Goal: Information Seeking & Learning: Learn about a topic

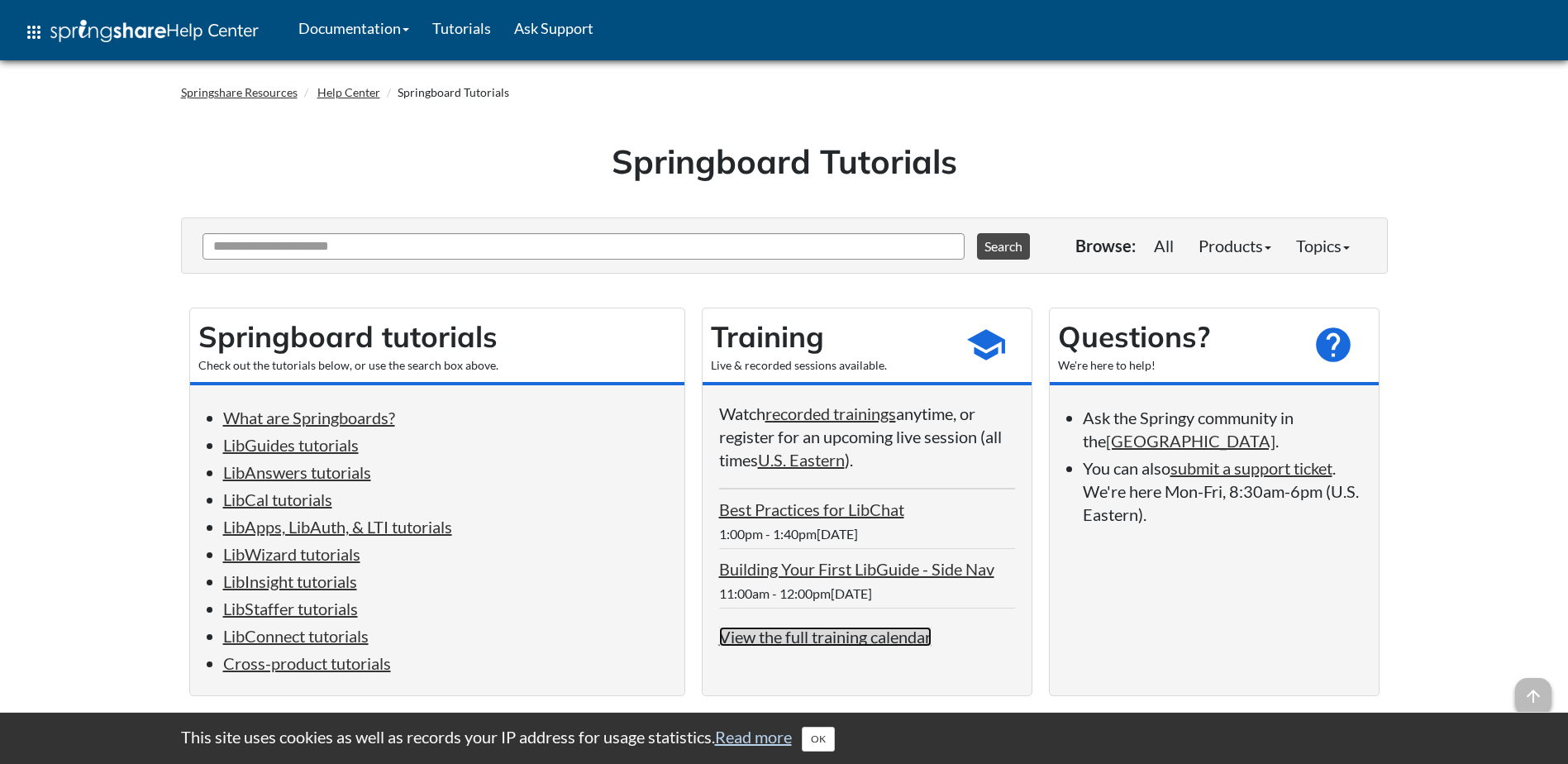
click at [879, 645] on link "View the full training calendar" at bounding box center [826, 637] width 212 height 20
click at [285, 443] on link "LibGuides tutorials" at bounding box center [291, 444] width 135 height 20
click at [858, 248] on input "Ask Another Question" at bounding box center [583, 245] width 762 height 26
type input "*********"
click at [977, 233] on button "Search" at bounding box center [1003, 245] width 53 height 26
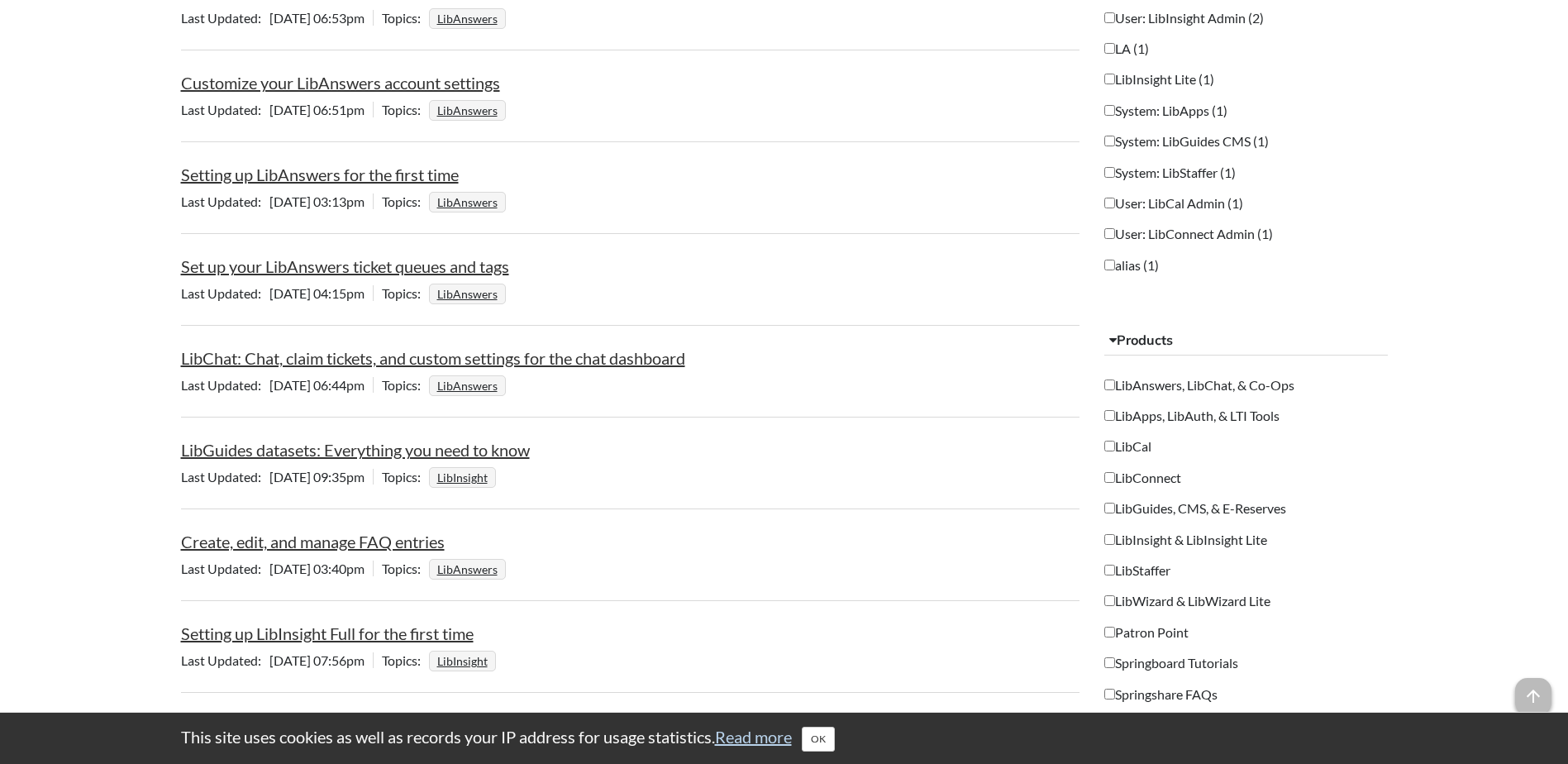
scroll to position [1153, 0]
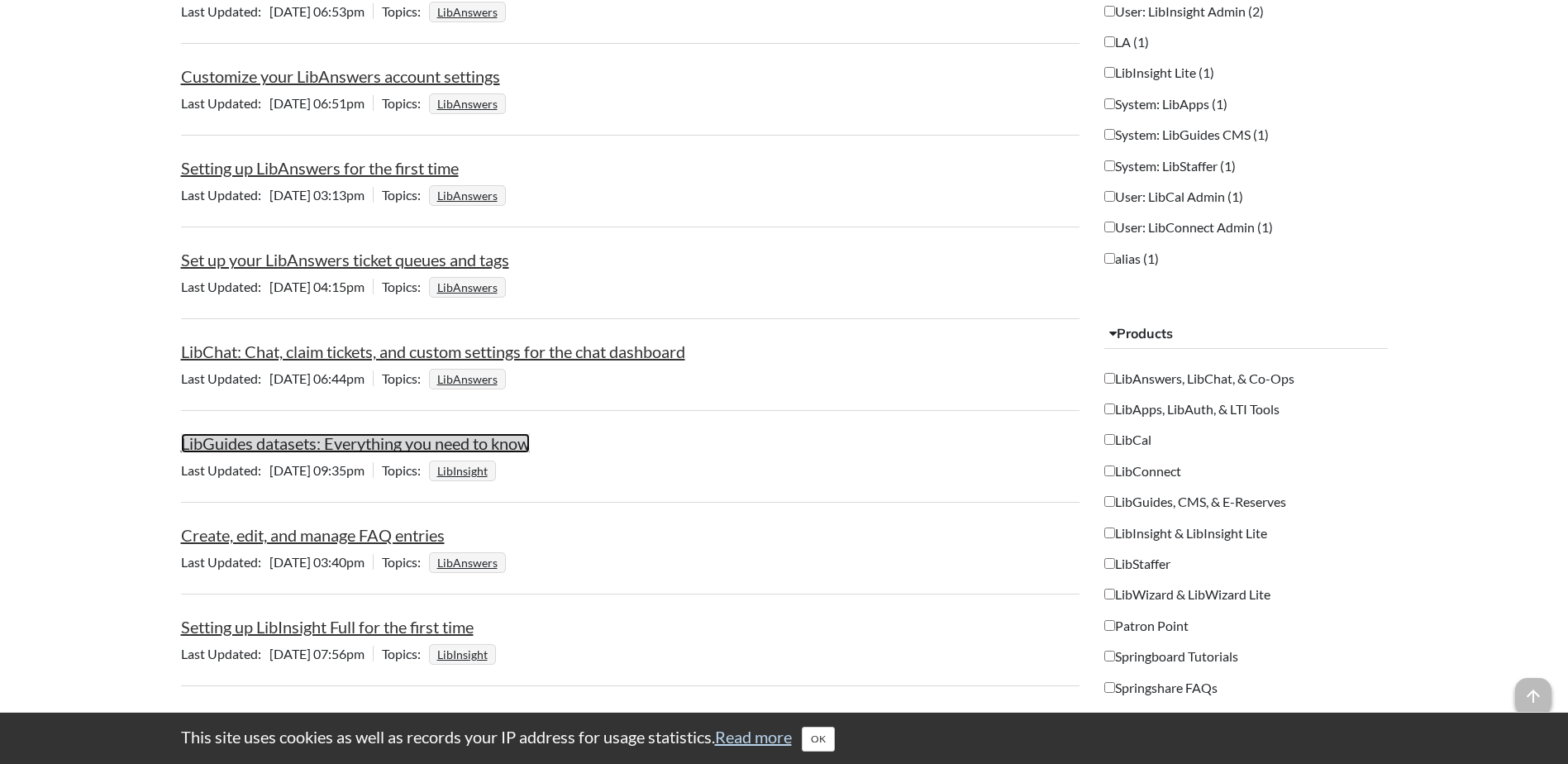
click at [346, 443] on link "LibGuides datasets: Everything you need to know" at bounding box center [354, 443] width 349 height 20
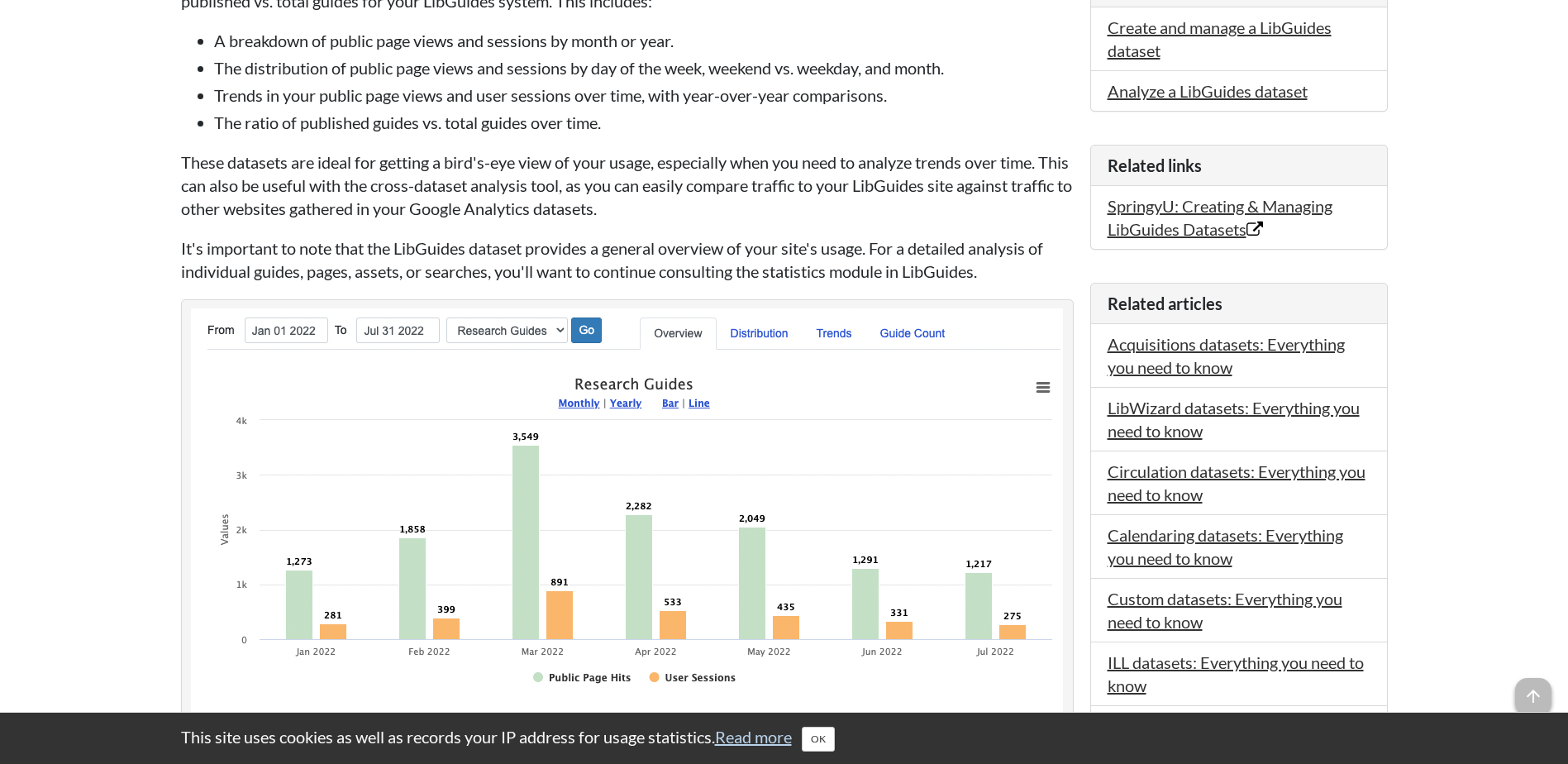
scroll to position [439, 0]
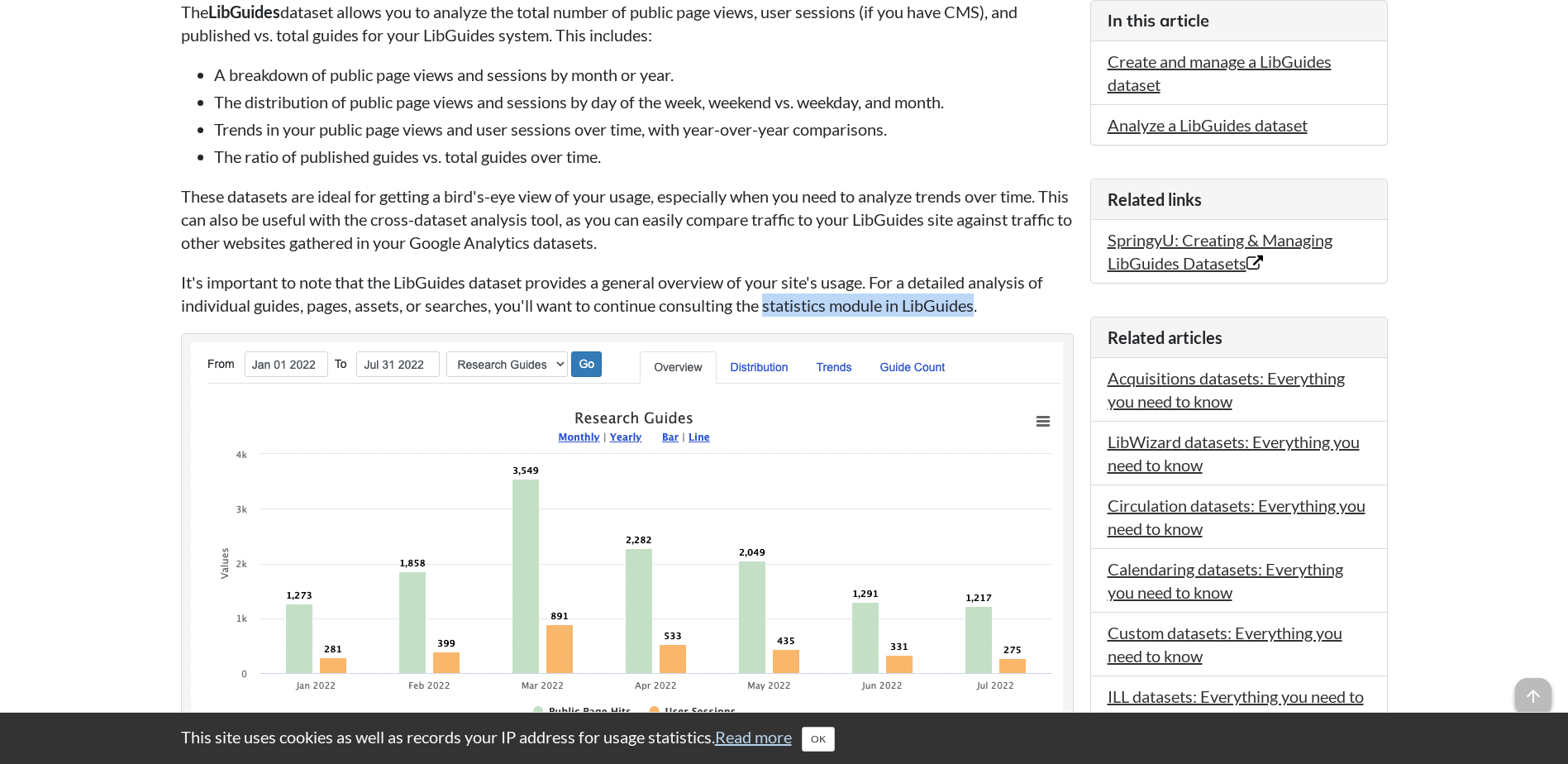
drag, startPoint x: 983, startPoint y: 304, endPoint x: 770, endPoint y: 299, distance: 213.1
click at [770, 299] on p "It's important to note that the LibGuides dataset provides a general overview o…" at bounding box center [627, 294] width 892 height 46
drag, startPoint x: 770, startPoint y: 299, endPoint x: 825, endPoint y: 302, distance: 55.1
copy p "statistics module in LibGuides"
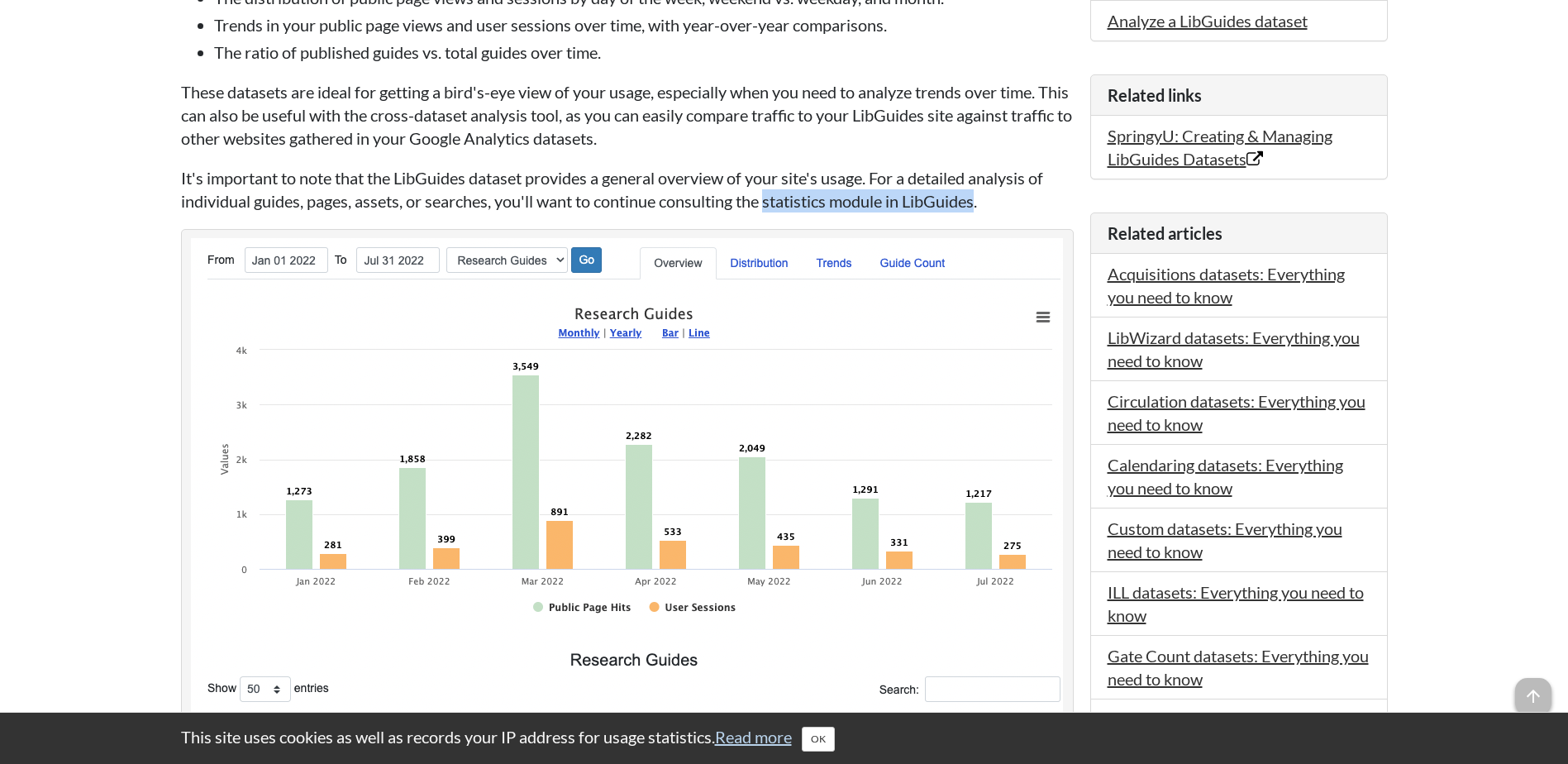
scroll to position [0, 0]
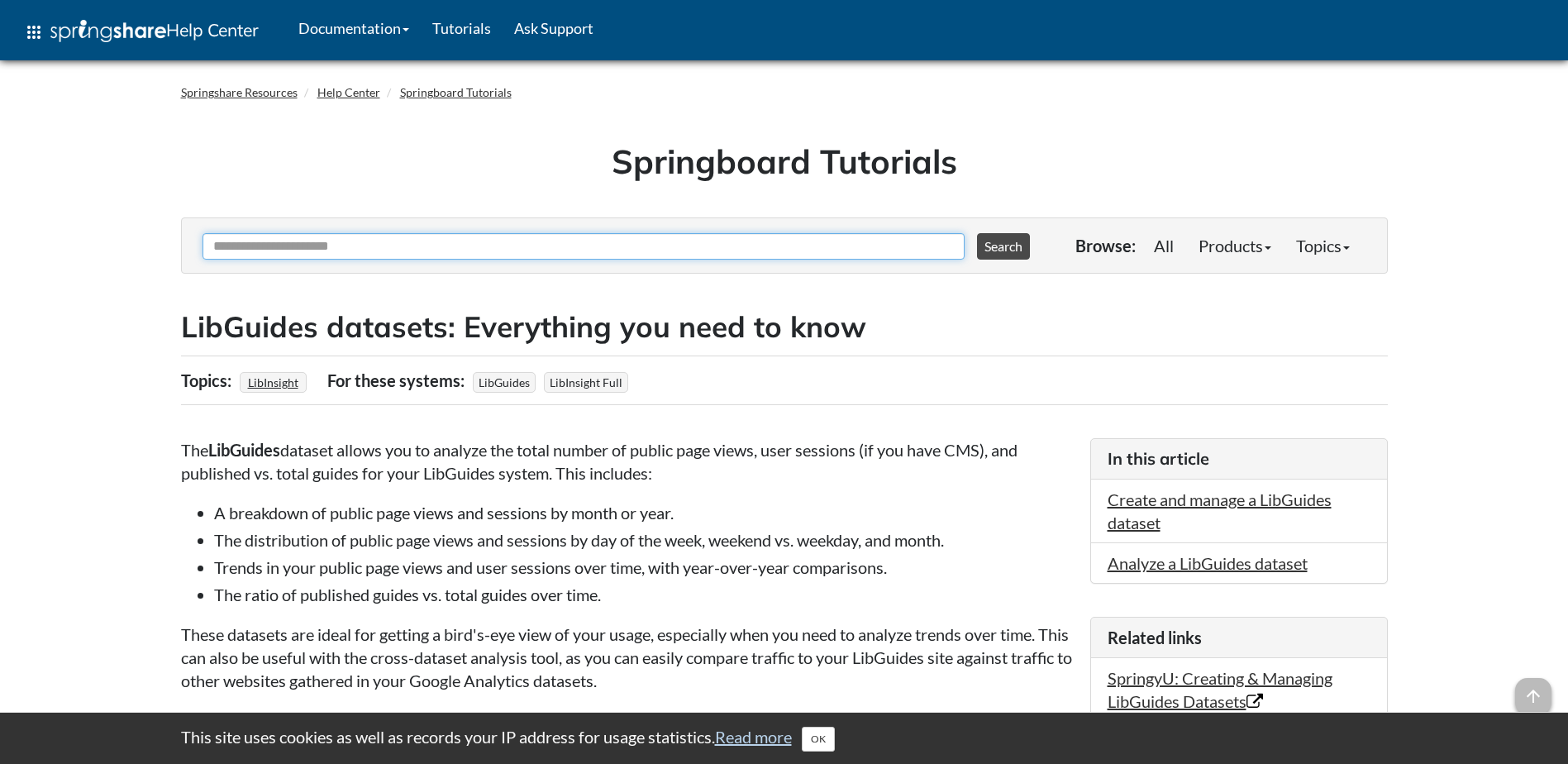
click at [399, 252] on input "Ask Another Question" at bounding box center [583, 245] width 762 height 26
paste input "**********"
type input "**********"
click at [993, 245] on button "Search" at bounding box center [1003, 245] width 53 height 26
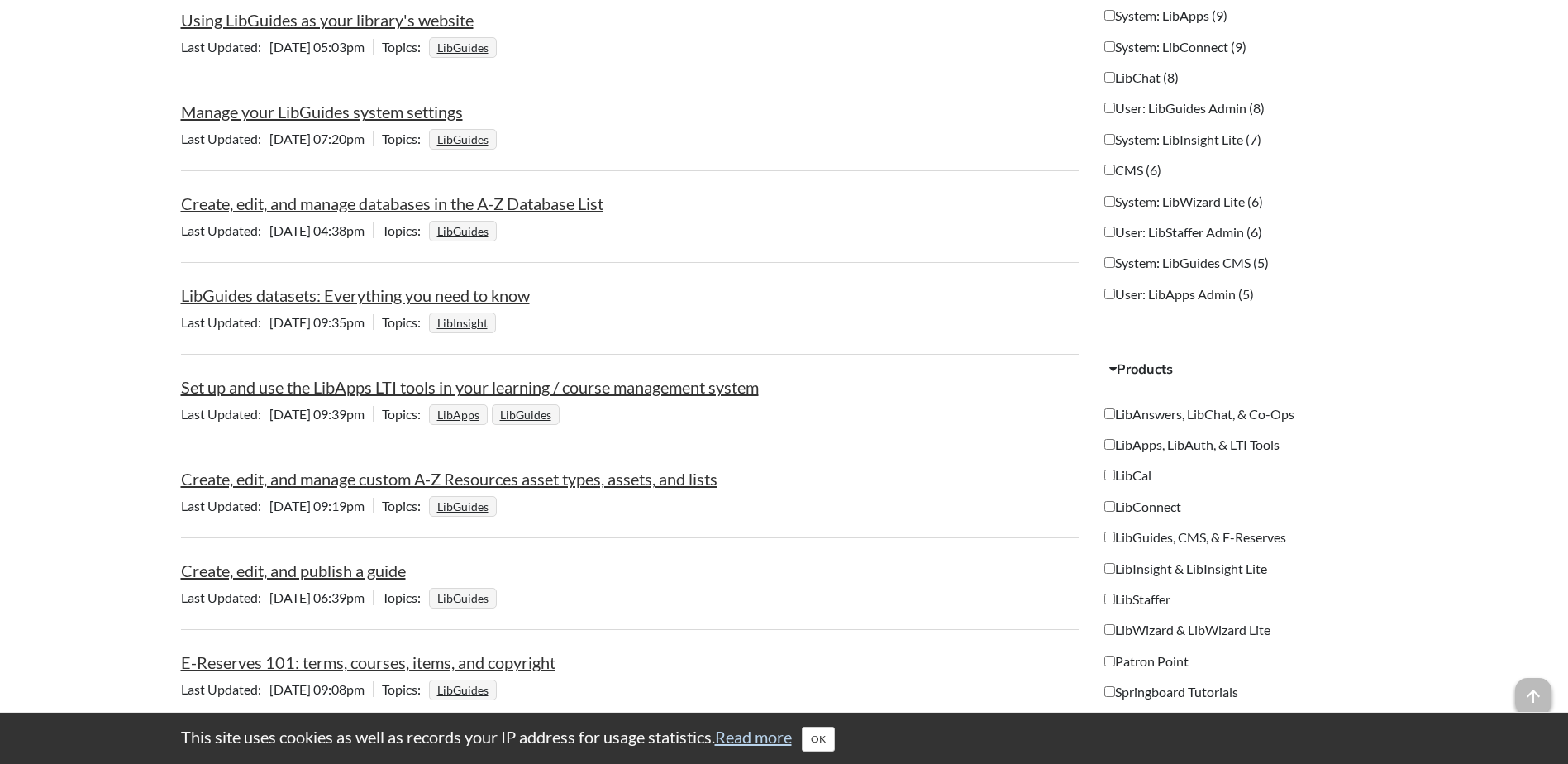
scroll to position [1121, 0]
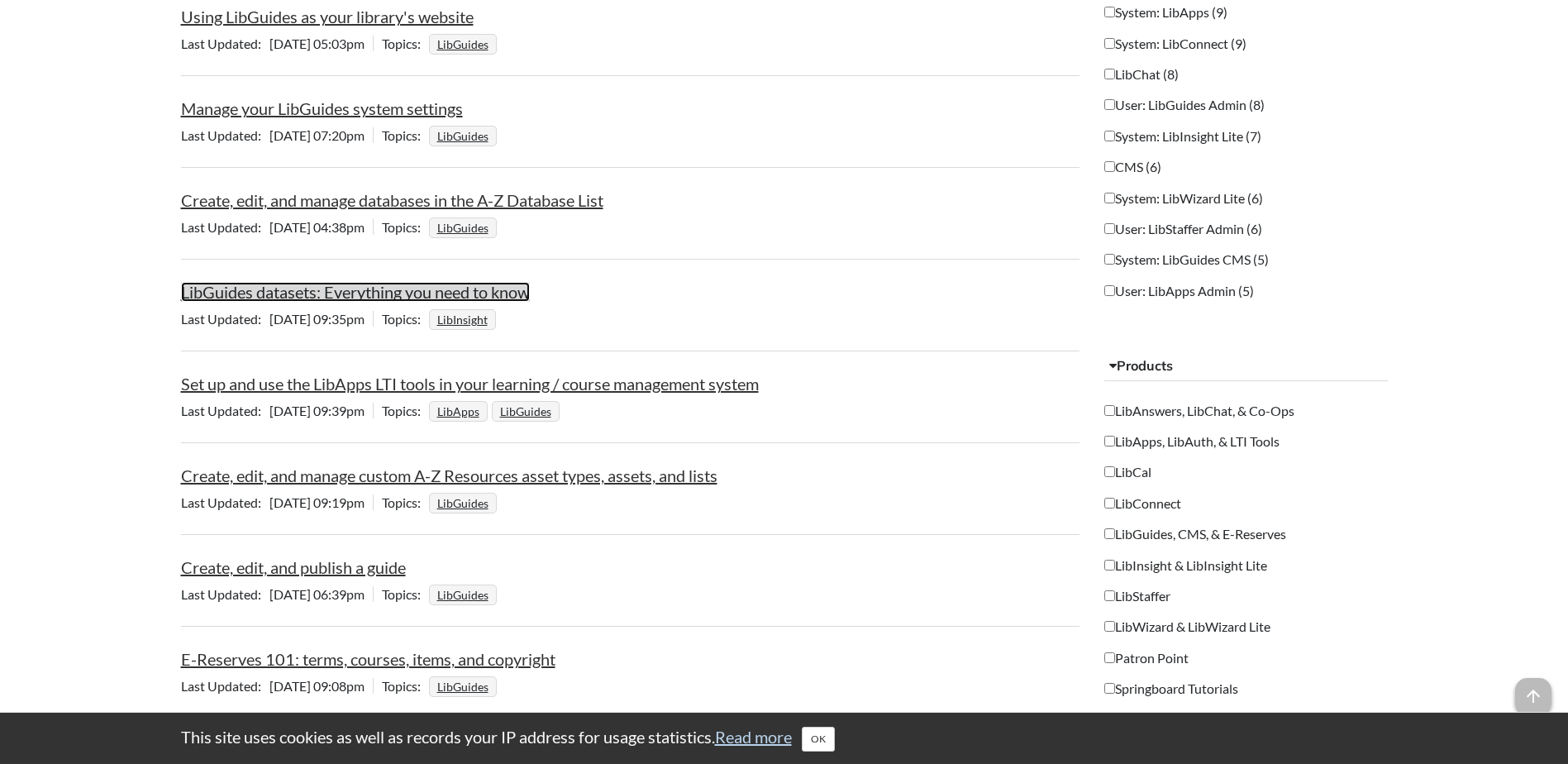
click at [371, 296] on link "LibGuides datasets: Everything you need to know" at bounding box center [354, 292] width 349 height 20
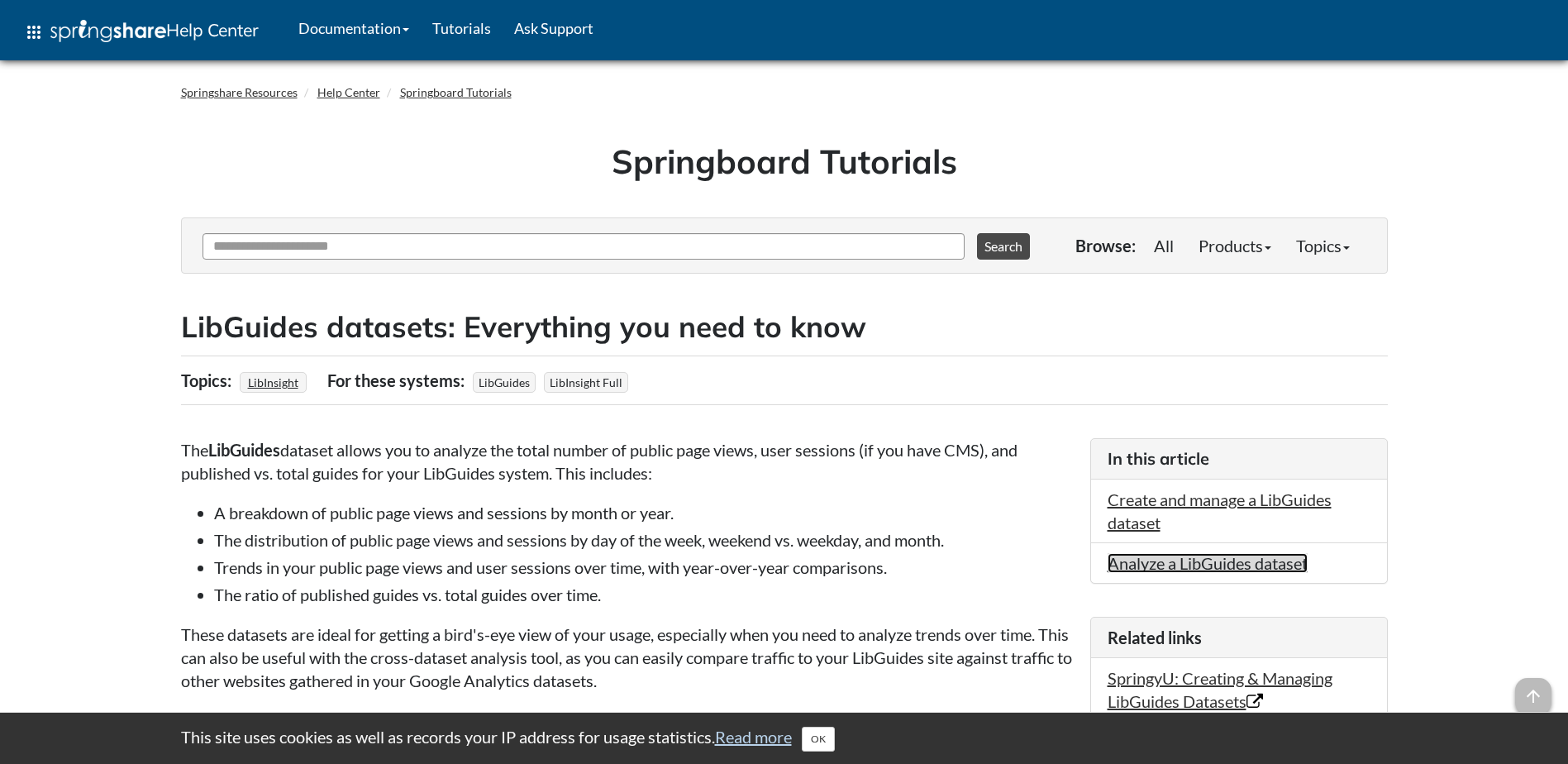
click at [1213, 562] on link "Analyze a LibGuides dataset" at bounding box center [1207, 563] width 200 height 20
click at [339, 89] on link "Help Center" at bounding box center [349, 92] width 63 height 14
